Goal: Find specific page/section: Find specific page/section

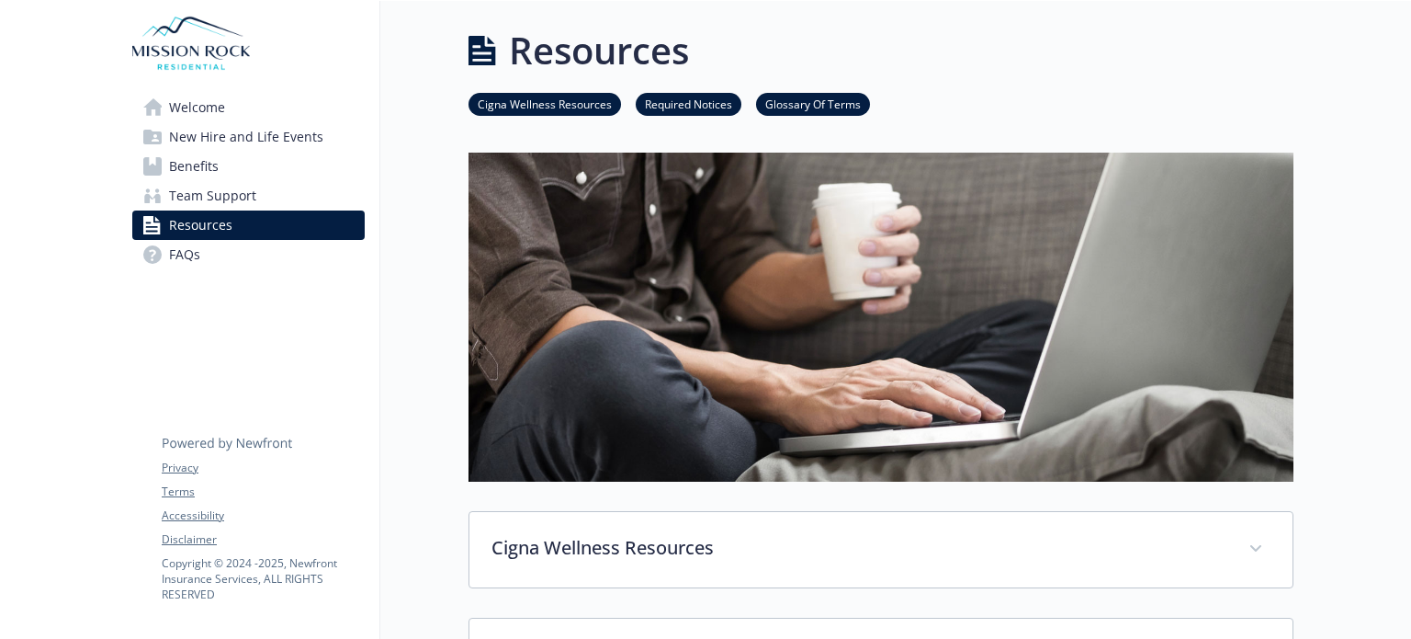
scroll to position [551, 0]
